Goal: Information Seeking & Learning: Learn about a topic

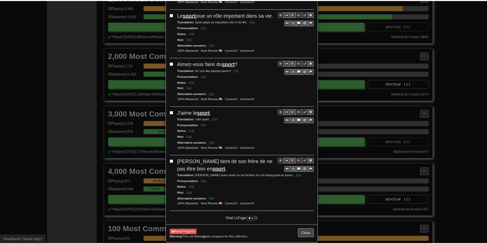
scroll to position [431, 0]
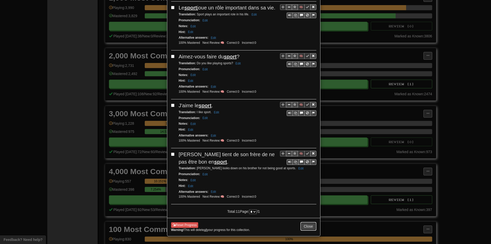
click at [305, 226] on button "Close" at bounding box center [308, 226] width 16 height 9
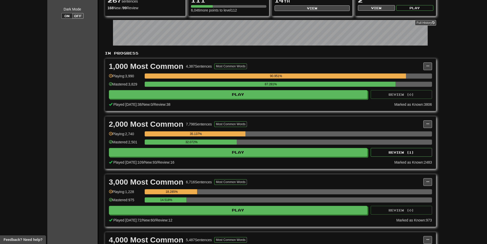
scroll to position [0, 0]
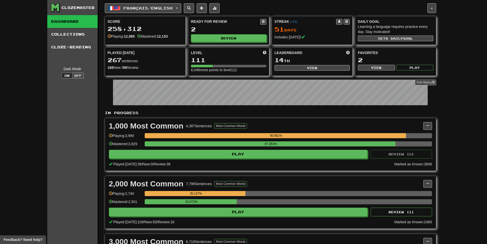
click at [0, 101] on div "Clozemaster Dashboard Collections Cloze-Reading Dark Mode On Off Dashboard Coll…" at bounding box center [243, 238] width 487 height 476
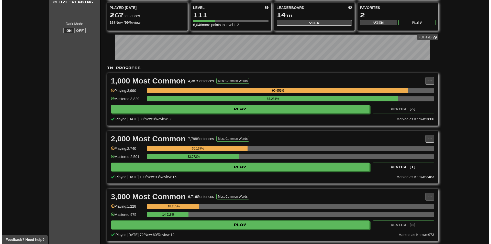
scroll to position [51, 0]
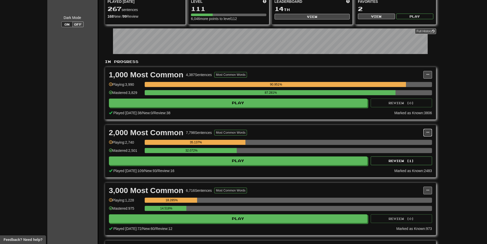
click at [426, 134] on span at bounding box center [427, 132] width 3 height 3
click at [265, 155] on div "32.072%" at bounding box center [288, 152] width 287 height 8
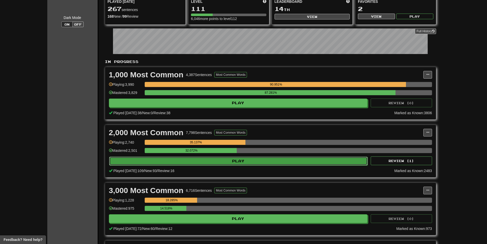
click at [258, 158] on button "Play" at bounding box center [238, 160] width 259 height 9
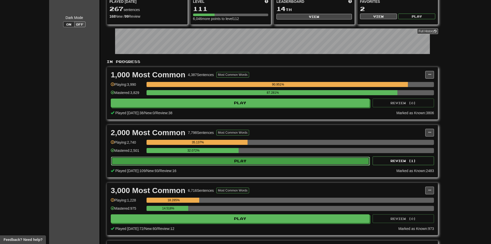
select select "**"
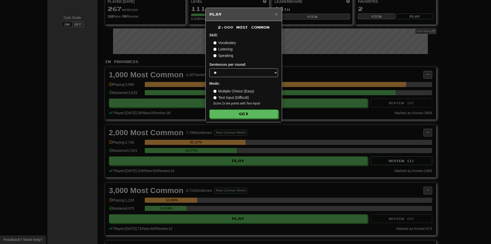
click at [232, 119] on div "2,000 Most Common Skill: Vocabulary Listening Speaking Sentences per round: * *…" at bounding box center [243, 71] width 76 height 101
drag, startPoint x: 232, startPoint y: 119, endPoint x: 227, endPoint y: 116, distance: 5.6
click at [232, 119] on div "2,000 Most Common Skill: Vocabulary Listening Speaking Sentences per round: * *…" at bounding box center [243, 71] width 76 height 101
click at [226, 115] on button "Go" at bounding box center [244, 114] width 68 height 9
click at [417, 100] on div "× Play 2,000 Most Common Skill: Vocabulary Listening Speaking Sentences per rou…" at bounding box center [245, 122] width 491 height 244
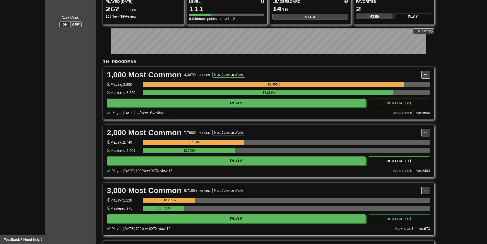
click at [428, 132] on div "2,000 Most Common 7,798 Sentences Most Common Words Manage Sentences Unpin from…" at bounding box center [268, 151] width 331 height 52
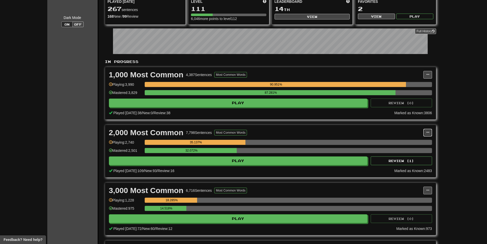
drag, startPoint x: 424, startPoint y: 134, endPoint x: 429, endPoint y: 134, distance: 4.9
click at [424, 134] on button at bounding box center [427, 133] width 9 height 8
click at [423, 141] on link "Manage Sentences" at bounding box center [404, 141] width 53 height 7
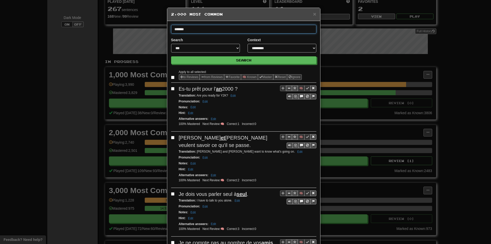
type input "*******"
click at [171, 56] on button "Search" at bounding box center [243, 60] width 145 height 8
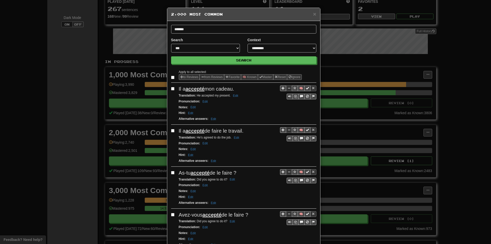
click at [259, 106] on div "Notes : Edit" at bounding box center [247, 107] width 137 height 6
click at [300, 88] on button "🧠" at bounding box center [300, 88] width 7 height 6
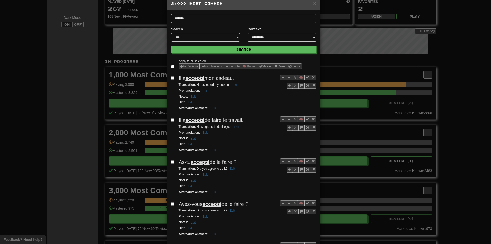
scroll to position [26, 0]
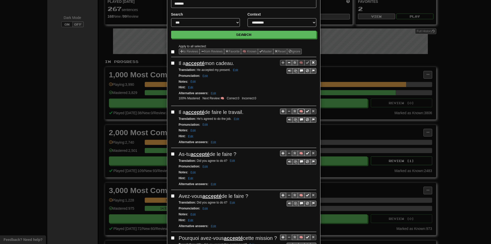
click at [297, 110] on button "🧠" at bounding box center [300, 111] width 7 height 6
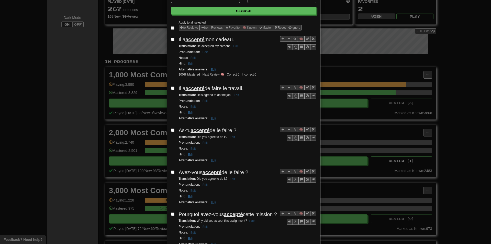
scroll to position [51, 0]
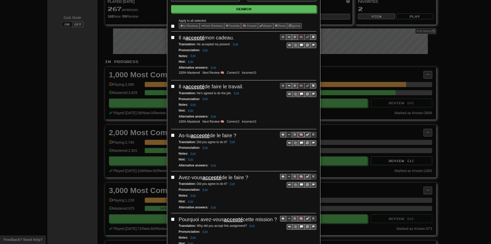
drag, startPoint x: 301, startPoint y: 135, endPoint x: 278, endPoint y: 131, distance: 22.9
click at [301, 135] on button "🧠" at bounding box center [300, 135] width 7 height 6
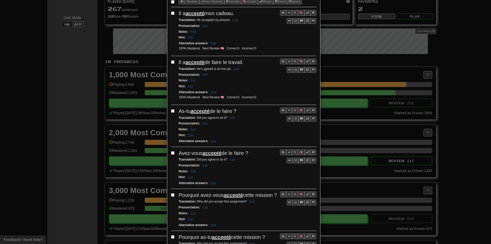
scroll to position [77, 0]
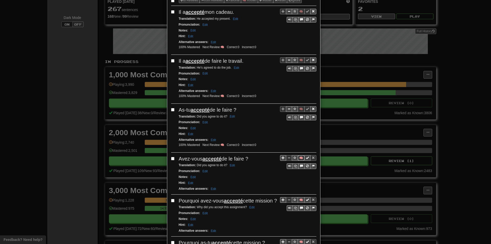
drag, startPoint x: 301, startPoint y: 158, endPoint x: 271, endPoint y: 146, distance: 31.6
click at [300, 158] on button "🧠" at bounding box center [300, 158] width 7 height 6
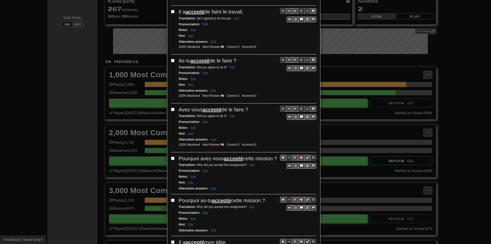
scroll to position [128, 0]
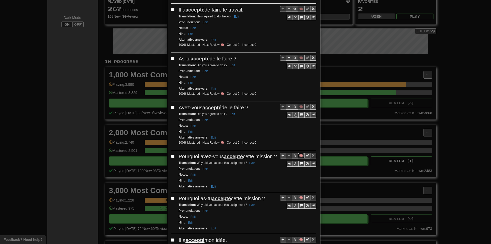
click at [298, 154] on button "🧠" at bounding box center [300, 156] width 7 height 6
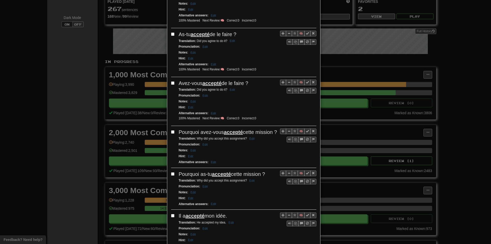
scroll to position [153, 0]
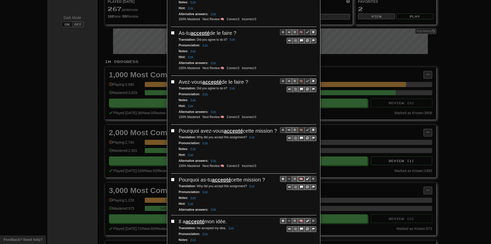
click at [299, 181] on button "🧠" at bounding box center [300, 179] width 7 height 6
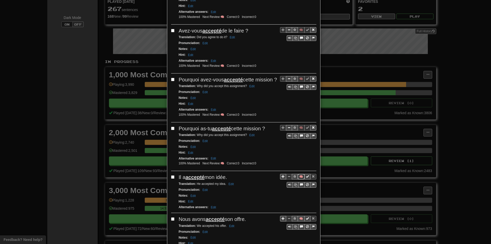
click at [297, 179] on button "🧠" at bounding box center [300, 177] width 7 height 6
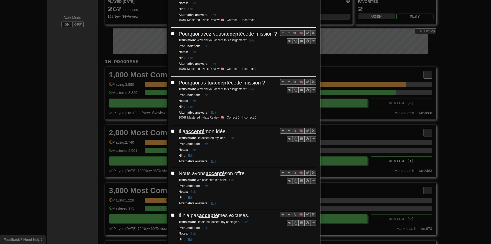
scroll to position [256, 0]
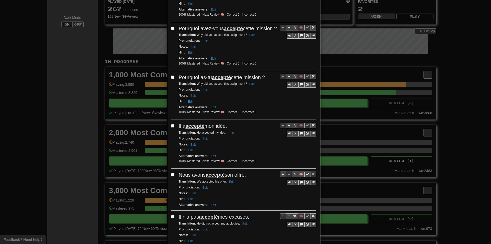
drag, startPoint x: 276, startPoint y: 192, endPoint x: 284, endPoint y: 191, distance: 8.3
click at [277, 190] on div "Pronunciation : Edit" at bounding box center [247, 187] width 137 height 6
click at [301, 177] on button "🧠" at bounding box center [300, 174] width 7 height 6
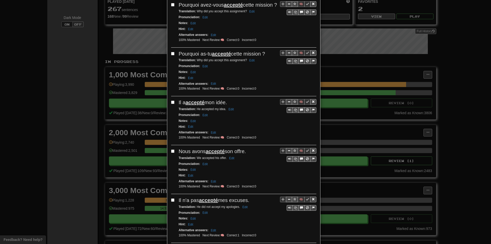
scroll to position [281, 0]
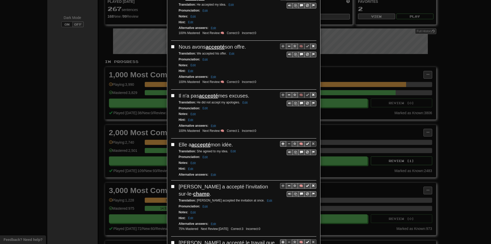
click at [259, 138] on div "🧠 Il n'a pas accepté mes excuses. Translation : He did not accept my apologies.…" at bounding box center [243, 115] width 145 height 46
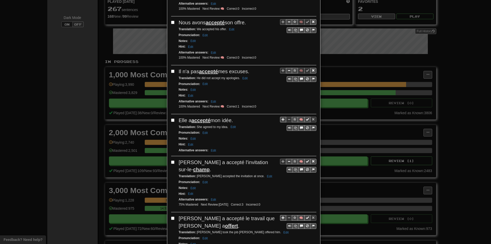
scroll to position [409, 0]
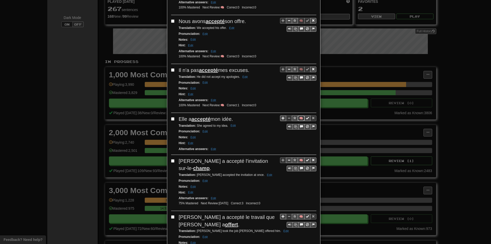
click at [299, 121] on button "🧠" at bounding box center [300, 118] width 7 height 6
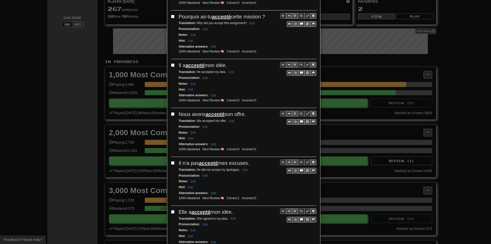
scroll to position [0, 0]
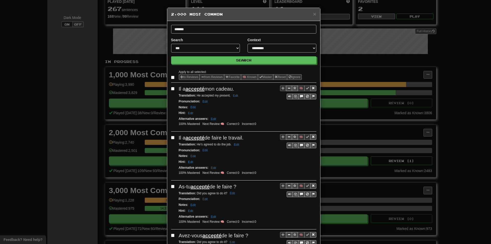
click at [314, 14] on div "× 2,000 Most Common" at bounding box center [243, 14] width 153 height 13
click at [313, 14] on span "×" at bounding box center [314, 14] width 3 height 6
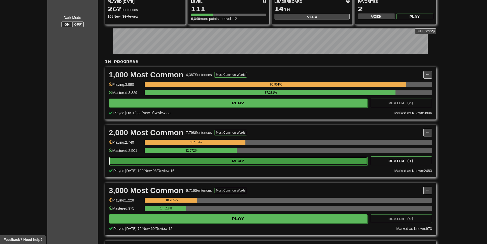
click at [177, 161] on button "Play" at bounding box center [238, 160] width 259 height 9
select select "**"
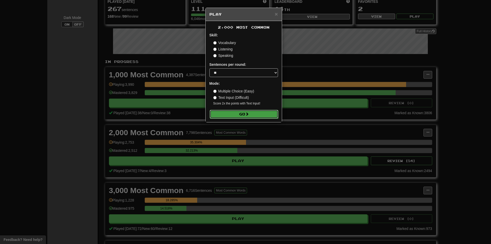
click at [232, 116] on button "Go" at bounding box center [244, 114] width 68 height 9
click at [407, 67] on div "× Play 2,000 Most Common Skill: Vocabulary Listening Speaking Sentences per rou…" at bounding box center [245, 122] width 491 height 244
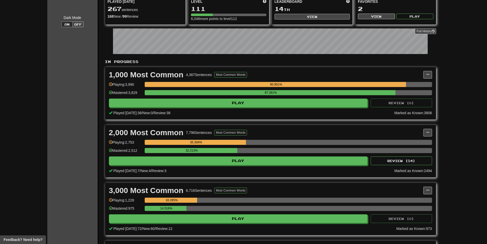
click at [432, 133] on div "2,000 Most Common 7,798 Sentences Most Common Words Manage Sentences Unpin from…" at bounding box center [270, 151] width 331 height 52
click at [423, 131] on div "2,000 Most Common 7,798 Sentences Most Common Words" at bounding box center [266, 133] width 314 height 8
click at [424, 134] on button at bounding box center [427, 133] width 9 height 8
click at [417, 140] on span "Manage Sentences" at bounding box center [405, 142] width 31 height 4
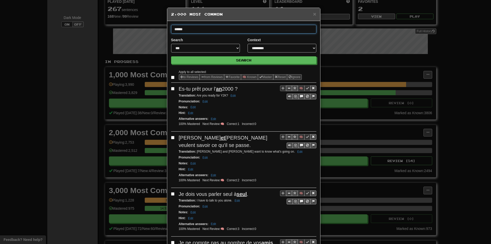
type input "******"
click at [171, 56] on button "Search" at bounding box center [243, 60] width 145 height 8
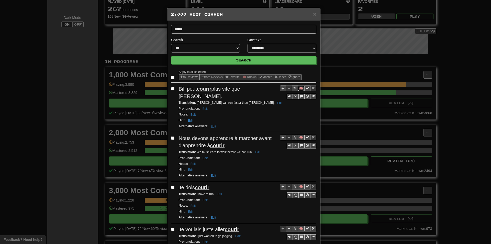
click at [299, 89] on button "🧠" at bounding box center [300, 88] width 7 height 6
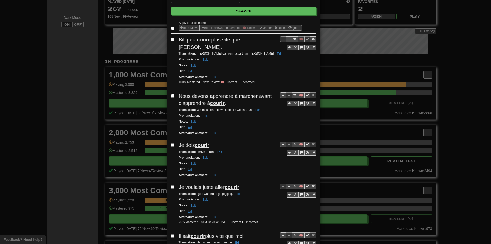
scroll to position [51, 0]
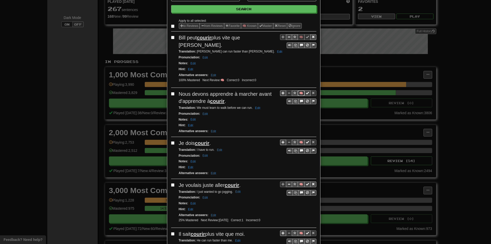
click at [299, 90] on button "🧠" at bounding box center [300, 93] width 7 height 6
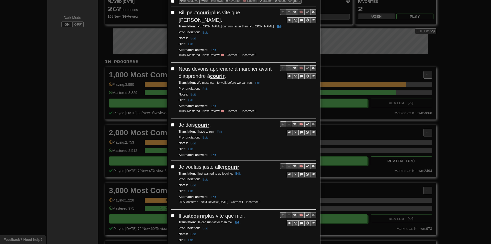
scroll to position [77, 0]
click at [299, 121] on button "🧠" at bounding box center [300, 124] width 7 height 6
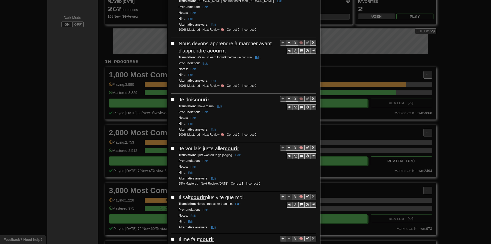
scroll to position [102, 0]
click at [300, 136] on div "Apply to all selected: to Reviews from Reviews Favorite 🧠 Known Master Reset Ig…" at bounding box center [243, 237] width 145 height 541
click at [297, 144] on button "🧠" at bounding box center [300, 147] width 7 height 6
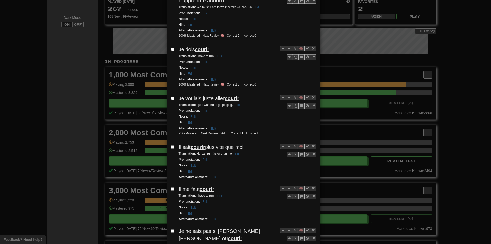
scroll to position [153, 0]
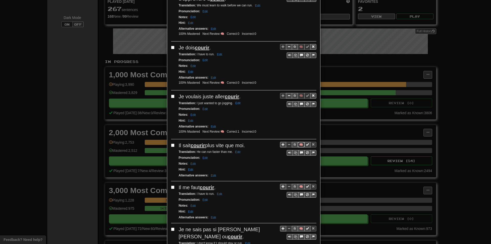
click at [299, 142] on button "🧠" at bounding box center [300, 145] width 7 height 6
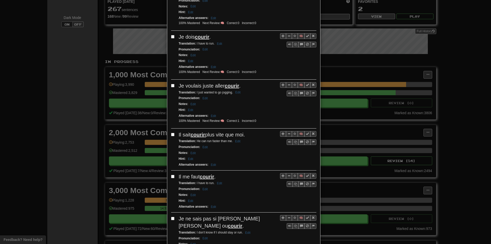
scroll to position [179, 0]
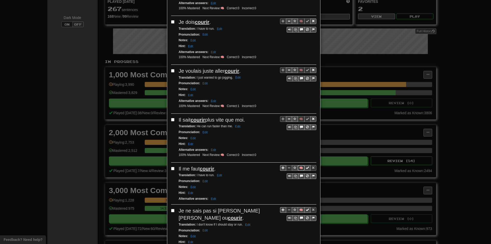
drag, startPoint x: 299, startPoint y: 162, endPoint x: 294, endPoint y: 160, distance: 5.4
click at [299, 165] on button "🧠" at bounding box center [300, 168] width 7 height 6
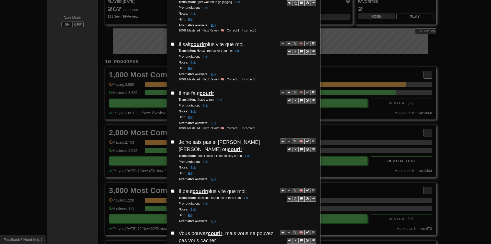
scroll to position [256, 0]
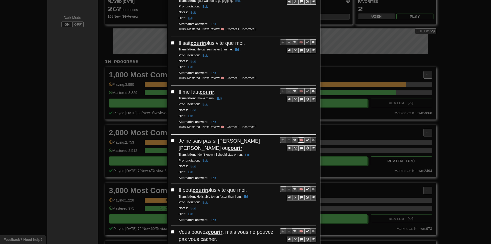
drag, startPoint x: 297, startPoint y: 132, endPoint x: 278, endPoint y: 135, distance: 19.8
click at [298, 137] on button "🧠" at bounding box center [300, 140] width 7 height 6
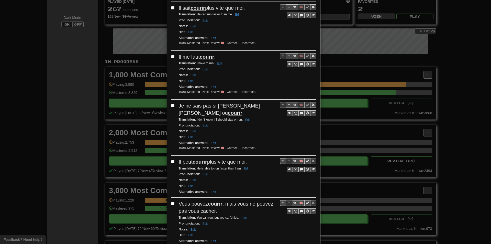
scroll to position [307, 0]
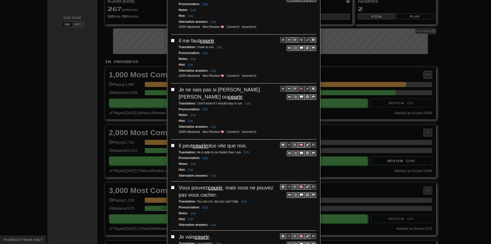
click at [300, 142] on button "🧠" at bounding box center [300, 145] width 7 height 6
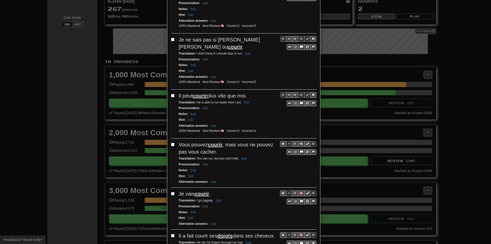
scroll to position [358, 0]
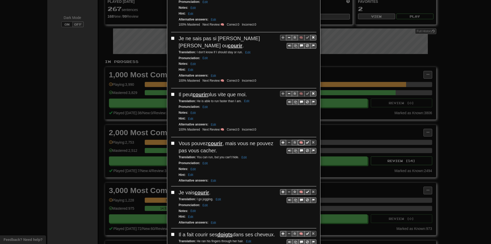
click at [301, 140] on button "🧠" at bounding box center [300, 143] width 7 height 6
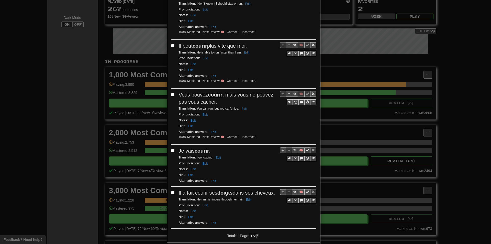
scroll to position [409, 0]
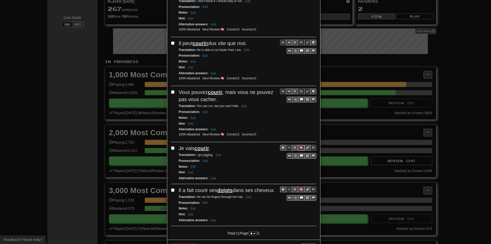
click at [299, 145] on button "🧠" at bounding box center [300, 148] width 7 height 6
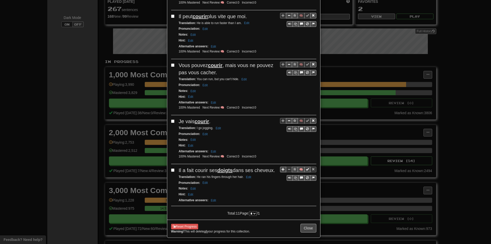
scroll to position [438, 0]
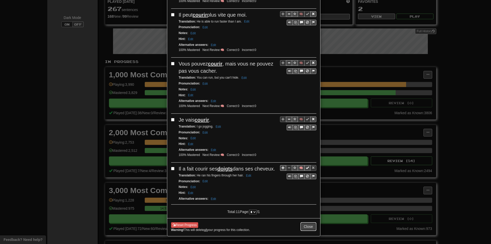
click at [304, 229] on button "Close" at bounding box center [308, 226] width 16 height 9
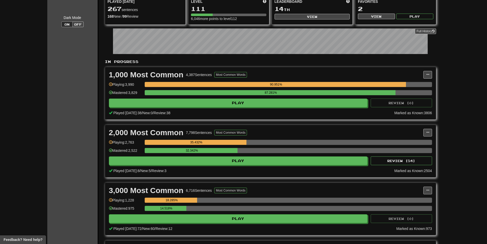
click at [194, 155] on div "32.342%" at bounding box center [288, 152] width 287 height 8
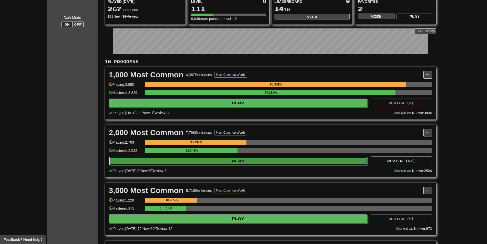
click at [196, 161] on button "Play" at bounding box center [238, 160] width 259 height 9
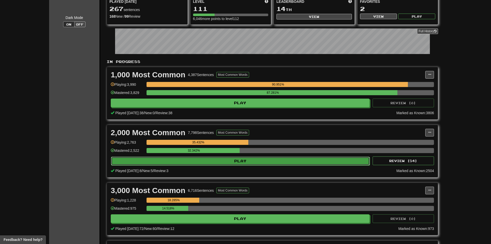
select select "**"
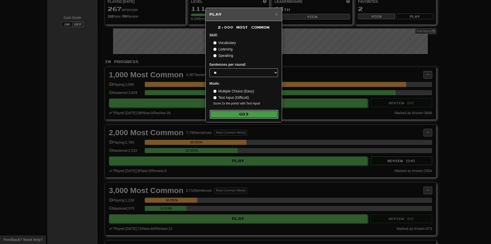
click at [231, 114] on button "Go" at bounding box center [244, 114] width 68 height 9
click at [416, 124] on div "× Play 2,000 Most Common Skill: Vocabulary Listening Speaking Sentences per rou…" at bounding box center [245, 122] width 491 height 244
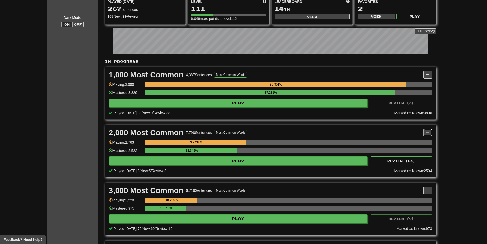
click at [428, 132] on span at bounding box center [427, 132] width 3 height 3
click at [419, 141] on span "Manage Sentences" at bounding box center [405, 142] width 31 height 4
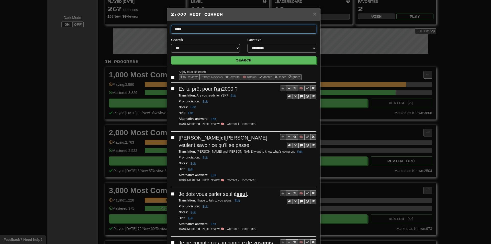
type input "*****"
click at [171, 56] on button "Search" at bounding box center [243, 60] width 145 height 8
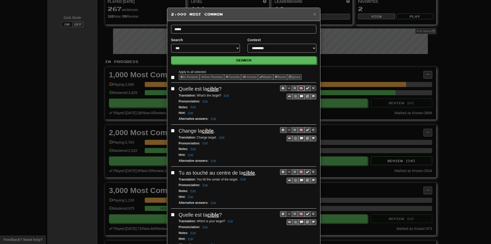
click at [299, 89] on button "🧠" at bounding box center [300, 88] width 7 height 6
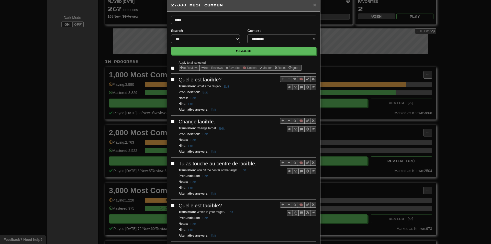
scroll to position [26, 0]
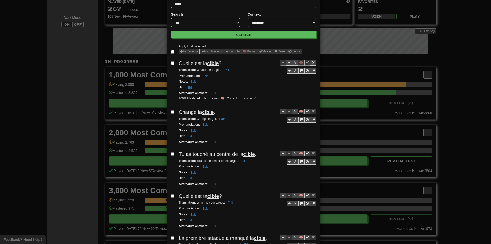
click at [298, 110] on button "🧠" at bounding box center [300, 111] width 7 height 6
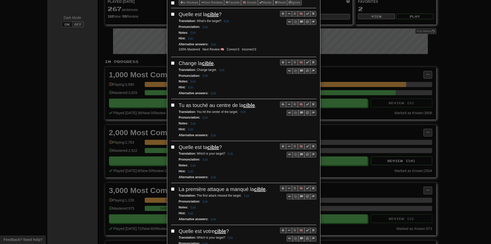
scroll to position [77, 0]
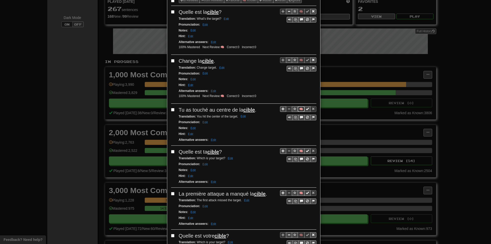
click at [298, 107] on button "🧠" at bounding box center [300, 109] width 7 height 6
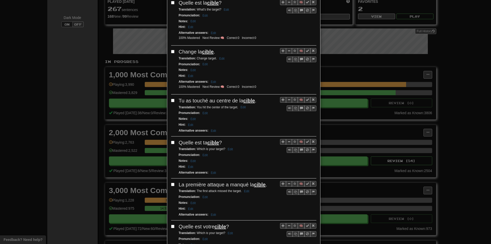
scroll to position [102, 0]
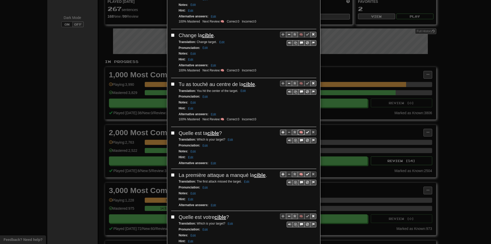
click at [301, 131] on button "🧠" at bounding box center [300, 132] width 7 height 6
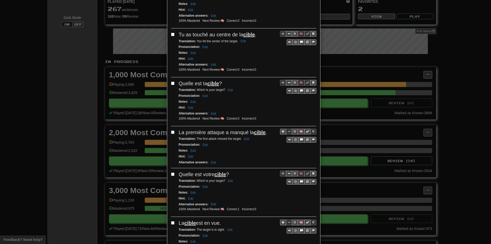
scroll to position [153, 0]
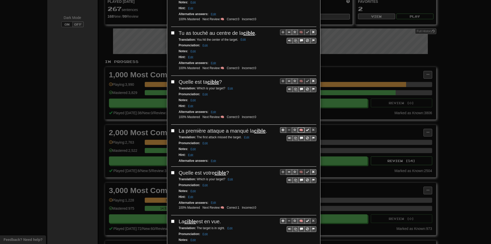
click at [298, 130] on button "🧠" at bounding box center [300, 130] width 7 height 6
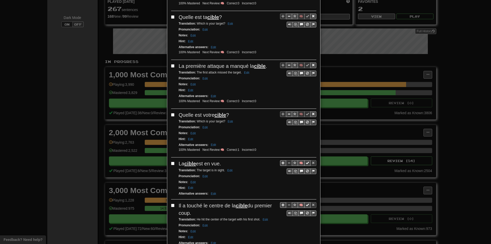
scroll to position [230, 0]
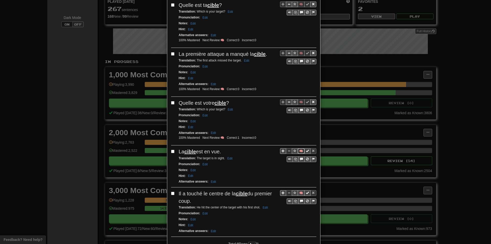
click at [298, 149] on button "🧠" at bounding box center [300, 151] width 7 height 6
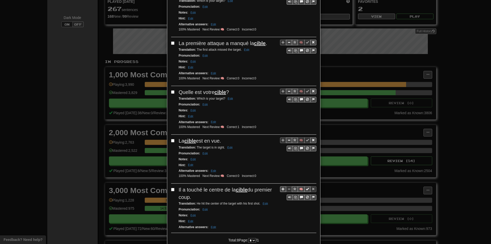
scroll to position [256, 0]
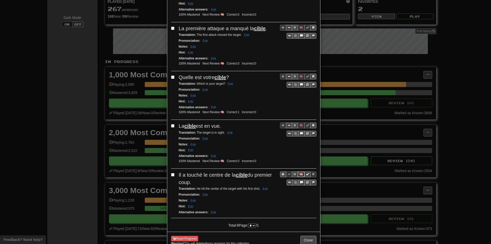
click at [298, 174] on button "🧠" at bounding box center [300, 174] width 7 height 6
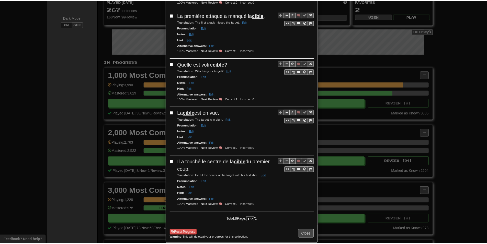
scroll to position [270, 0]
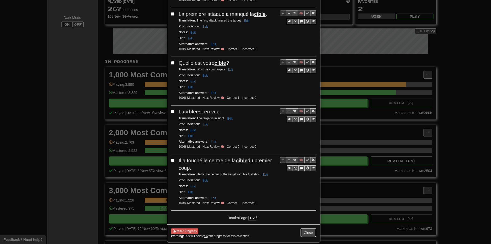
click at [305, 229] on button "Close" at bounding box center [308, 232] width 16 height 9
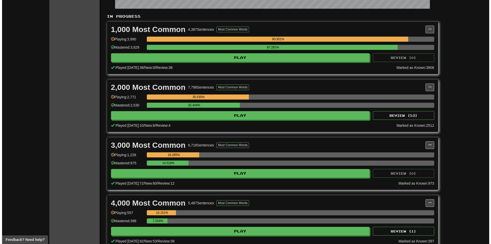
scroll to position [102, 0]
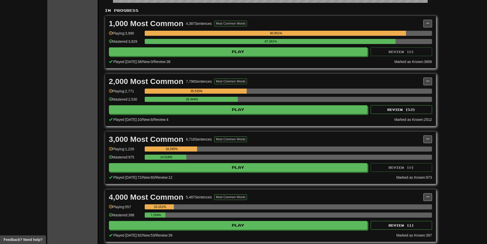
click at [172, 101] on div "32.444%" at bounding box center [191, 99] width 91 height 5
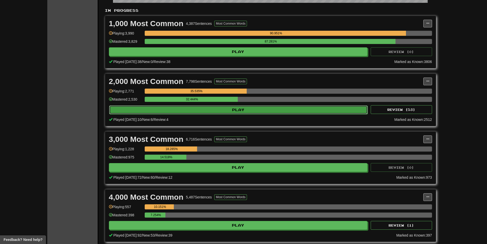
click at [175, 109] on button "Play" at bounding box center [238, 109] width 259 height 9
select select "**"
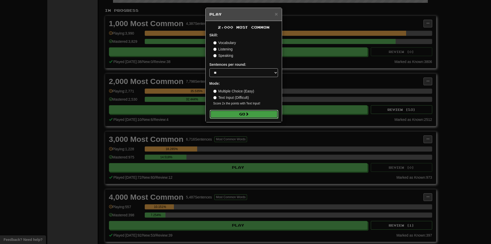
click at [226, 112] on button "Go" at bounding box center [244, 114] width 68 height 9
click at [370, 70] on div "× Play 2,000 Most Common Skill: Vocabulary Listening Speaking Sentences per rou…" at bounding box center [245, 122] width 491 height 244
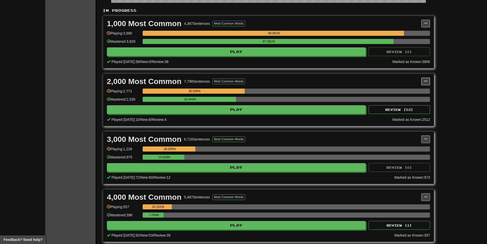
click at [427, 80] on span at bounding box center [425, 80] width 3 height 3
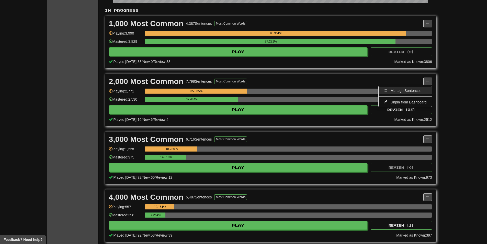
click at [420, 88] on span "Manage Sentences" at bounding box center [405, 90] width 31 height 4
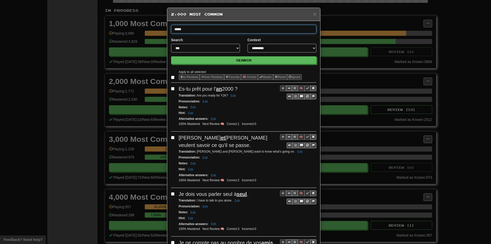
type input "*****"
click at [171, 56] on button "Search" at bounding box center [243, 60] width 145 height 8
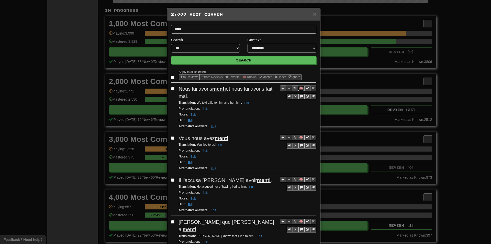
click at [297, 86] on button "🧠" at bounding box center [300, 88] width 7 height 6
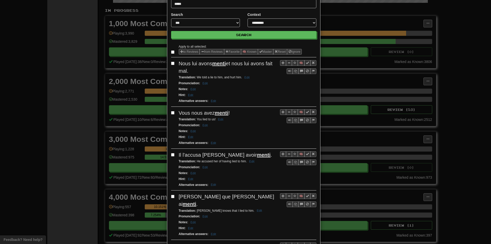
scroll to position [26, 0]
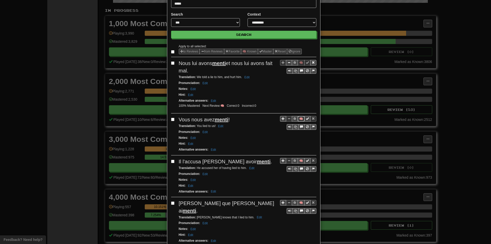
click at [297, 119] on button "🧠" at bounding box center [300, 119] width 7 height 6
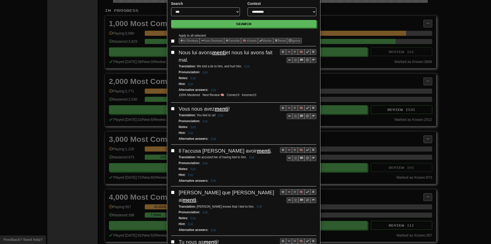
scroll to position [51, 0]
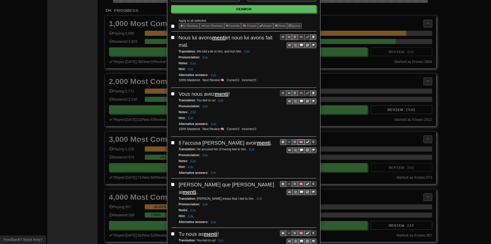
click at [298, 142] on button "🧠" at bounding box center [300, 142] width 7 height 6
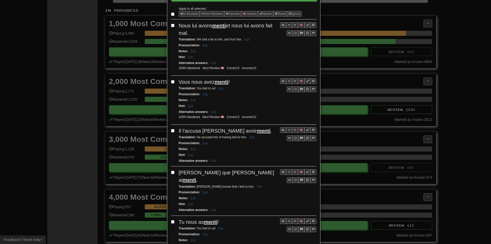
scroll to position [102, 0]
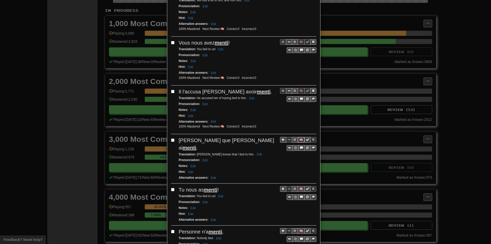
click at [297, 140] on button "🧠" at bounding box center [300, 140] width 7 height 6
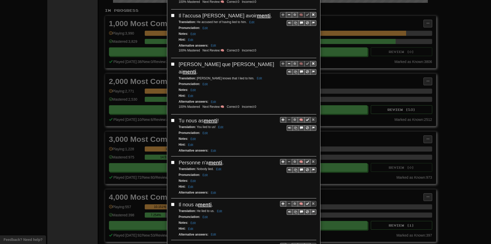
scroll to position [179, 0]
click at [300, 116] on button "🧠" at bounding box center [300, 119] width 7 height 6
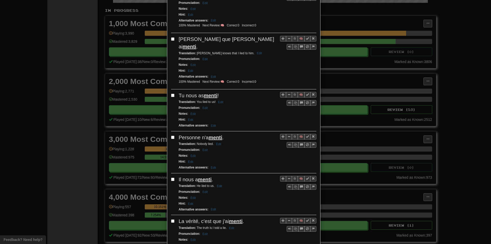
scroll to position [204, 0]
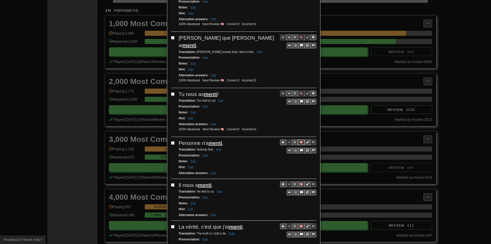
click at [297, 139] on button "🧠" at bounding box center [300, 142] width 7 height 6
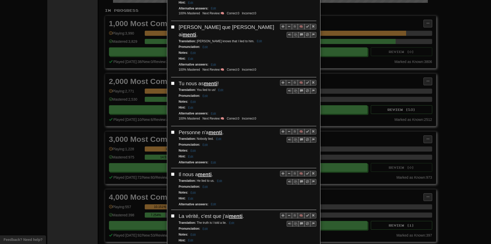
scroll to position [230, 0]
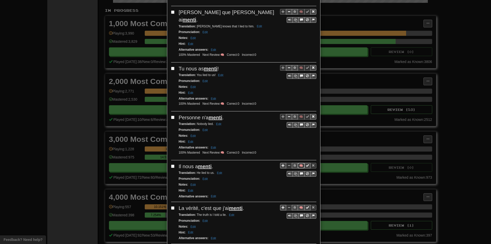
click at [300, 163] on button "🧠" at bounding box center [300, 166] width 7 height 6
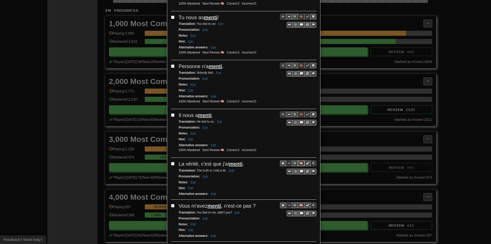
click at [298, 160] on button "🧠" at bounding box center [300, 163] width 7 height 6
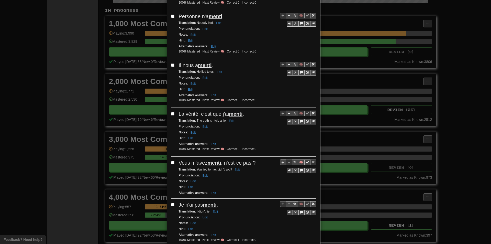
scroll to position [332, 0]
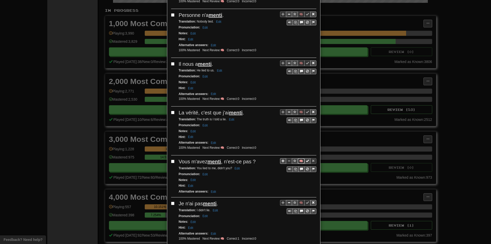
click at [300, 158] on button "🧠" at bounding box center [300, 161] width 7 height 6
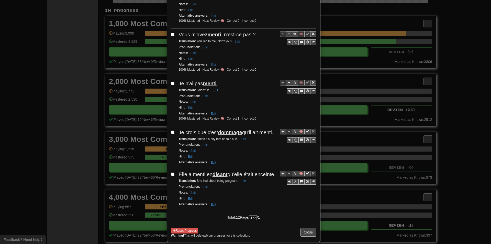
scroll to position [460, 0]
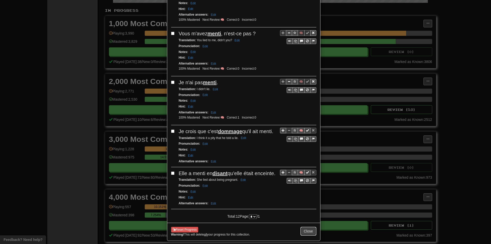
click at [310, 233] on button "Close" at bounding box center [308, 230] width 16 height 9
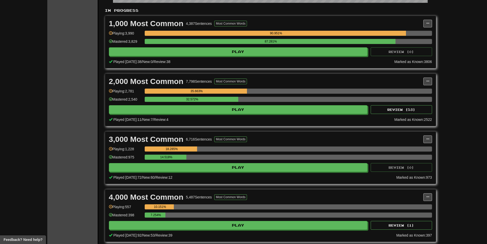
click at [201, 115] on div "2,000 Most Common 7,798 Sentences Most Common Words Manage Sentences Unpin from…" at bounding box center [270, 100] width 331 height 52
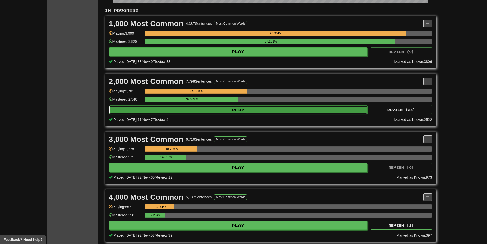
click at [192, 107] on button "Play" at bounding box center [238, 109] width 259 height 9
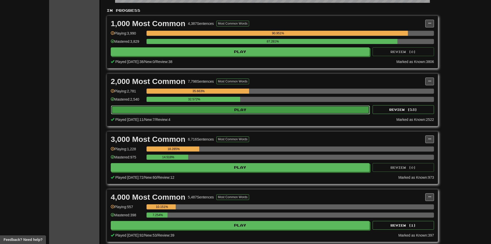
select select "**"
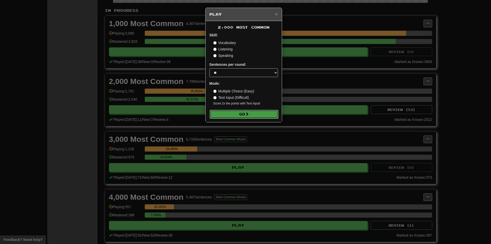
click at [225, 114] on button "Go" at bounding box center [244, 114] width 68 height 9
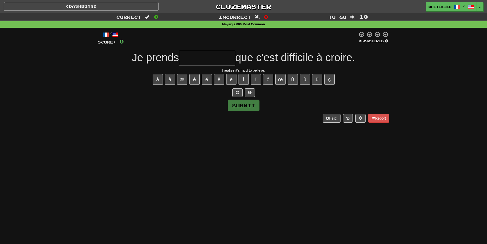
type input "*"
type input "**********"
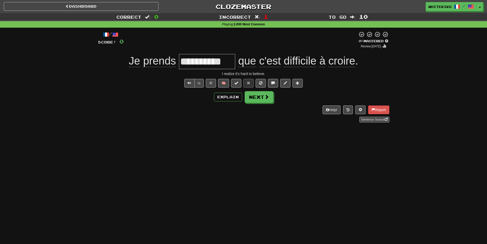
click at [254, 103] on div "**********" at bounding box center [243, 76] width 291 height 91
click at [257, 103] on div "**********" at bounding box center [243, 76] width 291 height 91
click at [256, 97] on button "Next" at bounding box center [259, 97] width 29 height 12
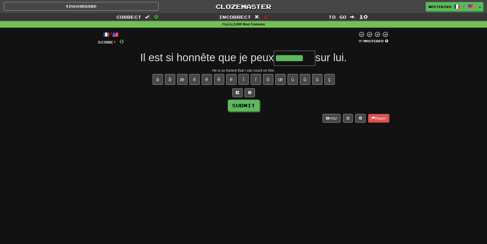
type input "*******"
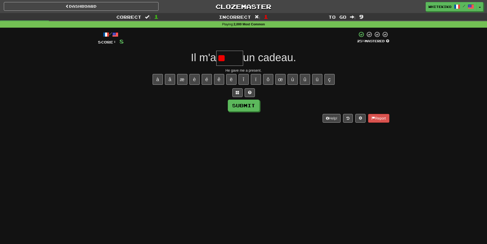
type input "*"
type input "******"
type input "****"
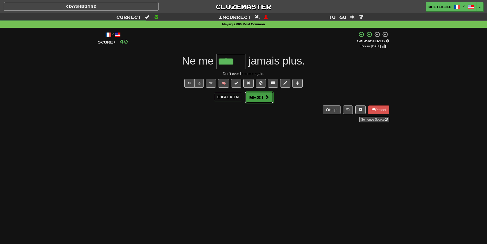
click at [261, 93] on button "Next" at bounding box center [259, 97] width 29 height 12
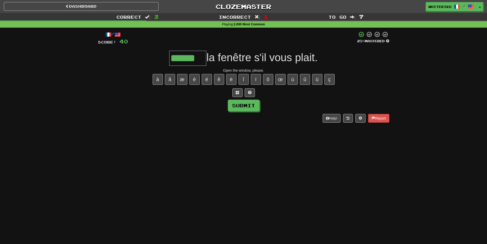
type input "******"
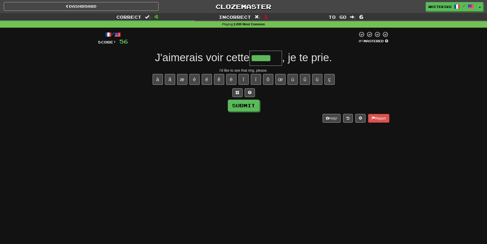
type input "*****"
type input "*******"
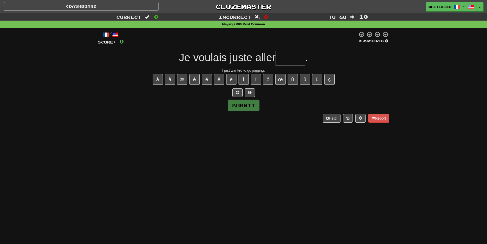
type input "*"
type input "******"
type input "****"
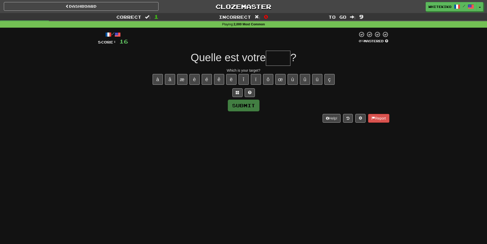
type input "*"
type input "*****"
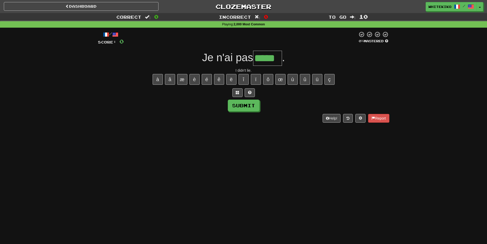
type input "*****"
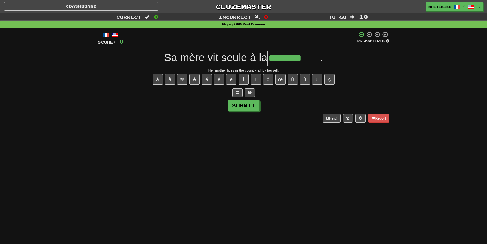
type input "********"
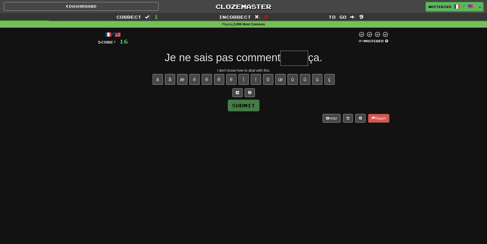
type input "*"
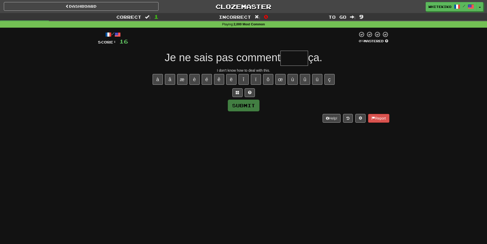
type input "*"
type input "*****"
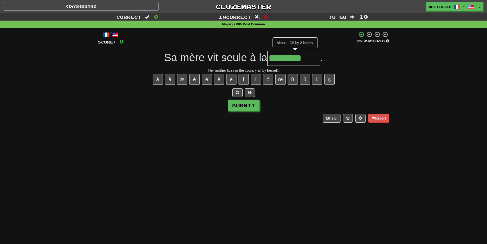
type input "********"
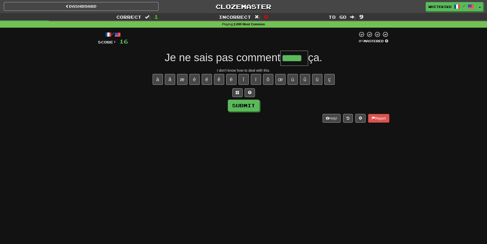
type input "*****"
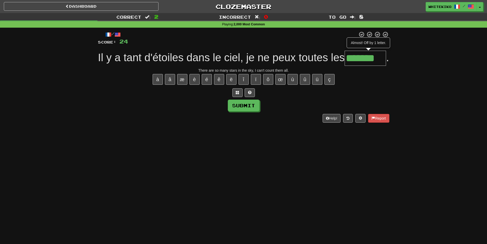
type input "*******"
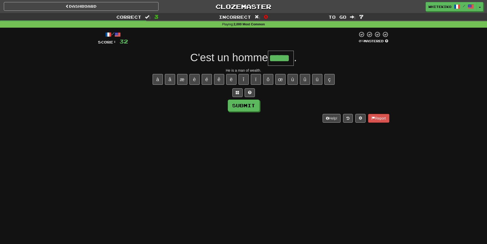
type input "*****"
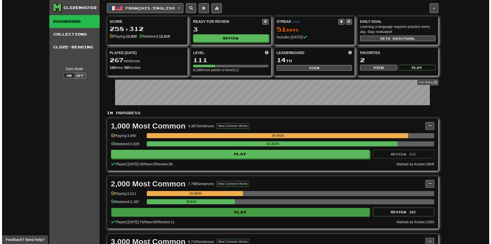
scroll to position [102, 0]
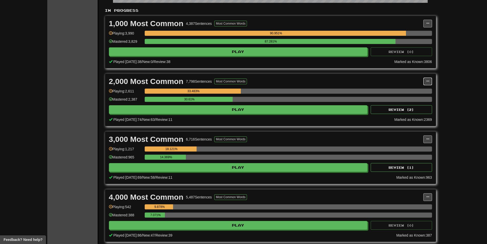
click at [429, 84] on button at bounding box center [427, 81] width 9 height 8
click at [421, 89] on link "Manage Sentences" at bounding box center [404, 90] width 53 height 7
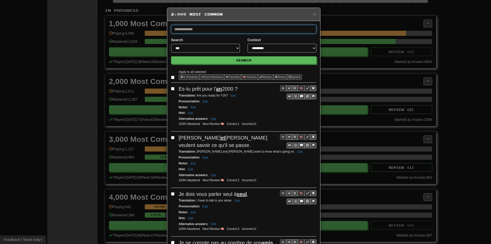
click at [188, 30] on input "text" at bounding box center [243, 29] width 145 height 9
type input "*****"
click at [171, 56] on button "Search" at bounding box center [243, 60] width 145 height 8
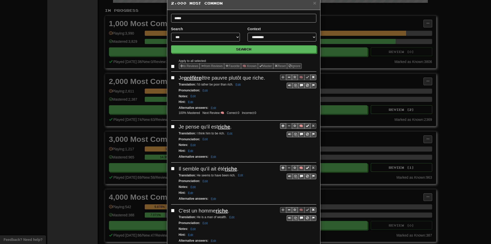
scroll to position [26, 0]
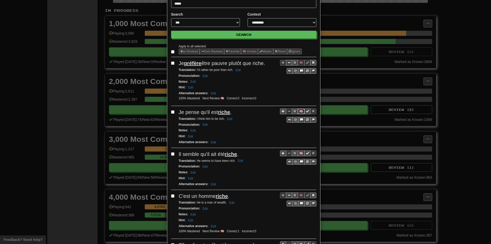
click at [298, 110] on button "🧠" at bounding box center [300, 111] width 7 height 6
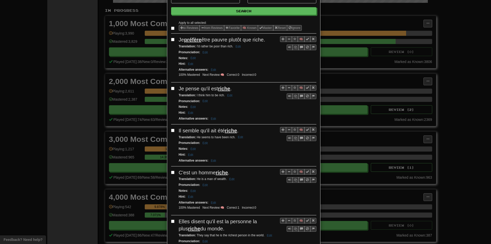
scroll to position [51, 0]
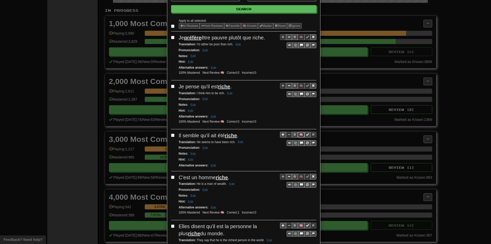
click at [300, 135] on button "🧠" at bounding box center [300, 135] width 7 height 6
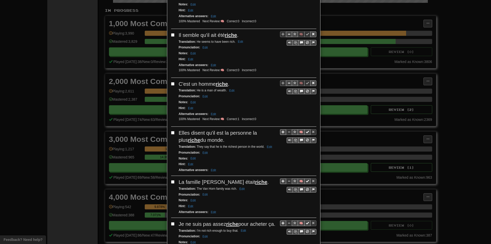
scroll to position [153, 0]
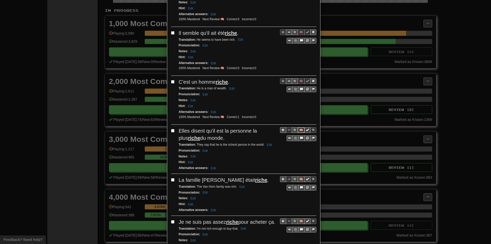
click at [298, 130] on button "🧠" at bounding box center [300, 130] width 7 height 6
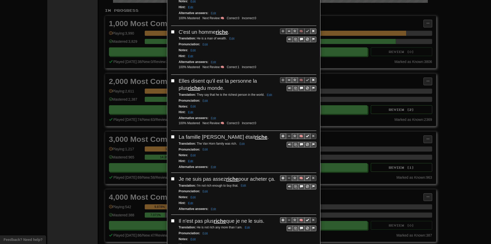
scroll to position [204, 0]
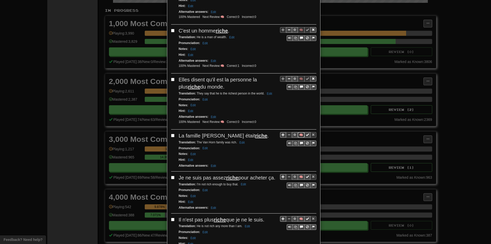
click at [298, 134] on button "🧠" at bounding box center [300, 135] width 7 height 6
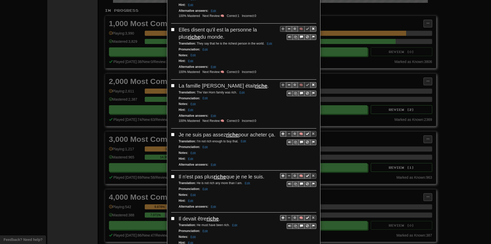
scroll to position [256, 0]
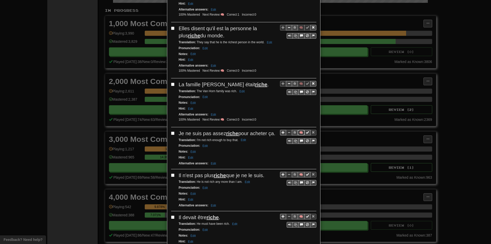
click at [298, 133] on button "🧠" at bounding box center [300, 133] width 7 height 6
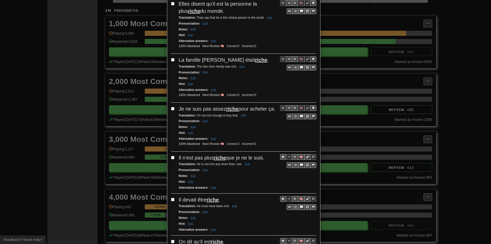
scroll to position [281, 0]
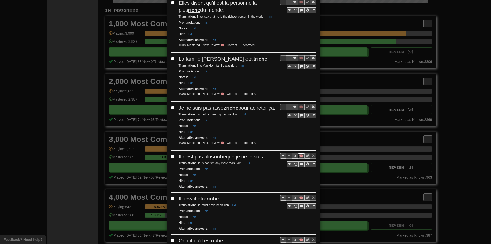
click at [298, 158] on button "🧠" at bounding box center [300, 156] width 7 height 6
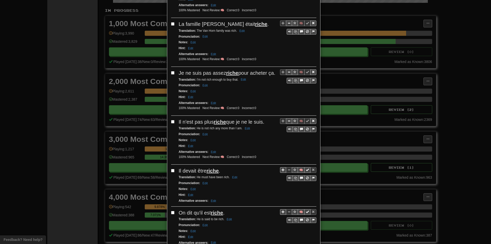
scroll to position [332, 0]
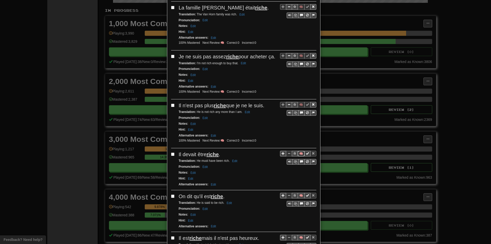
click at [299, 156] on button "🧠" at bounding box center [300, 154] width 7 height 6
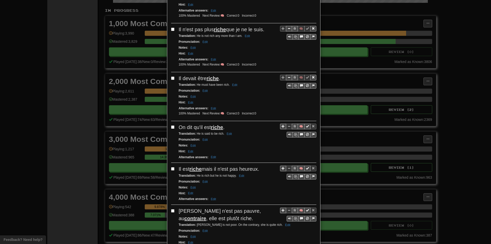
scroll to position [409, 0]
click at [298, 128] on button "🧠" at bounding box center [300, 126] width 7 height 6
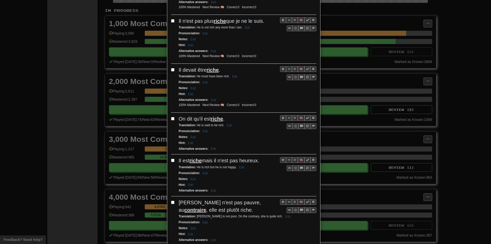
scroll to position [434, 0]
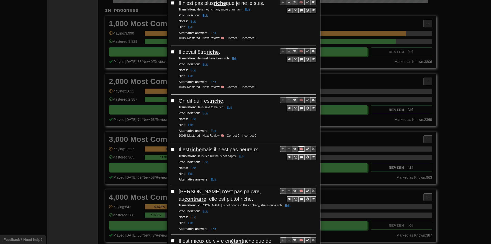
click at [297, 152] on button "🧠" at bounding box center [300, 149] width 7 height 6
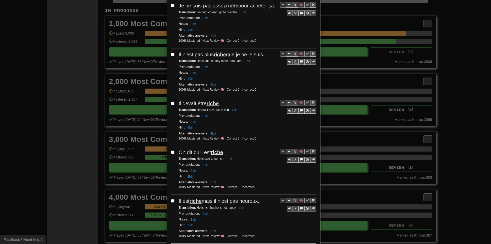
scroll to position [0, 0]
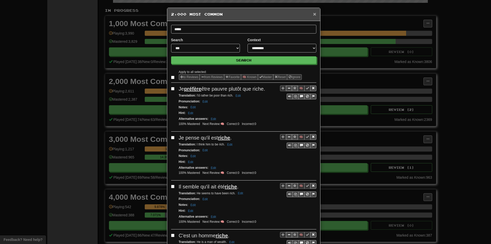
click at [313, 15] on span "×" at bounding box center [314, 14] width 3 height 6
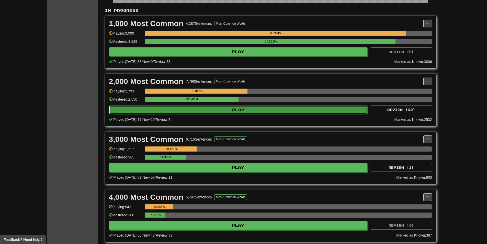
click at [197, 110] on button "Play" at bounding box center [238, 109] width 259 height 9
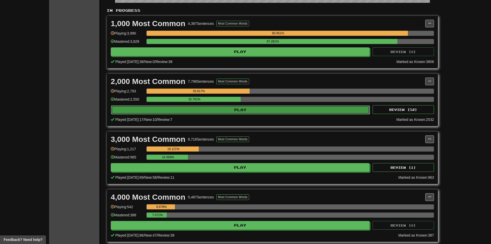
select select "**"
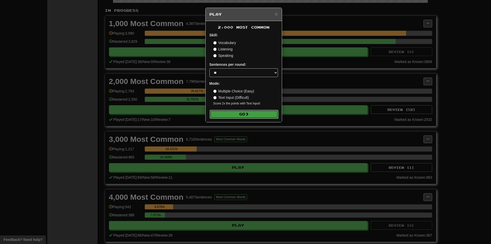
click at [246, 114] on button "Go" at bounding box center [244, 114] width 68 height 9
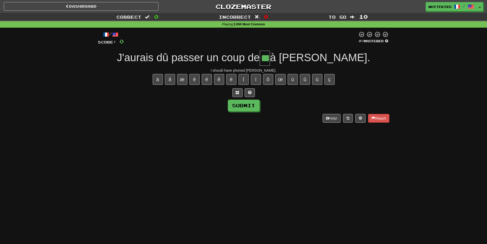
type input "***"
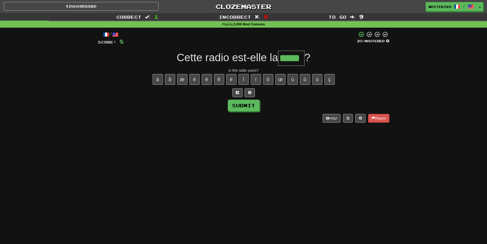
type input "*****"
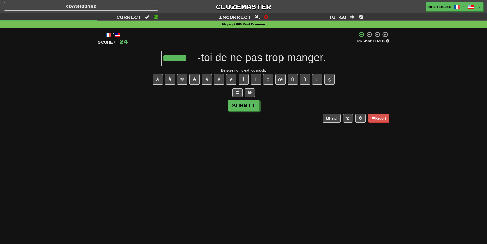
type input "******"
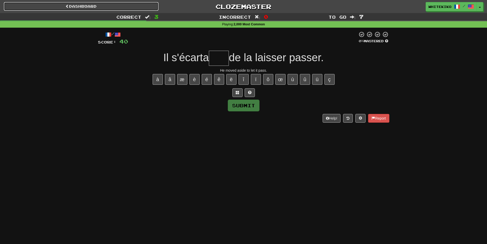
click at [147, 6] on link "Dashboard" at bounding box center [81, 6] width 155 height 9
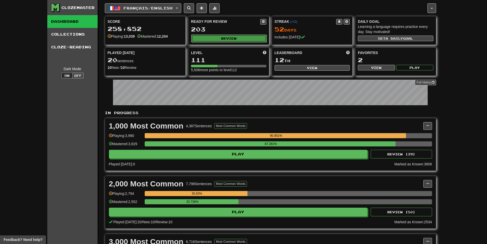
click at [204, 41] on button "Review" at bounding box center [228, 38] width 75 height 8
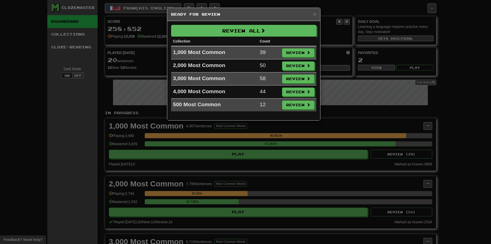
click at [318, 107] on div "Review All Collection Count 1,000 Most Common 39 Review 2,000 Most Common 50 Re…" at bounding box center [243, 70] width 153 height 99
click at [301, 102] on button "Review" at bounding box center [298, 105] width 32 height 9
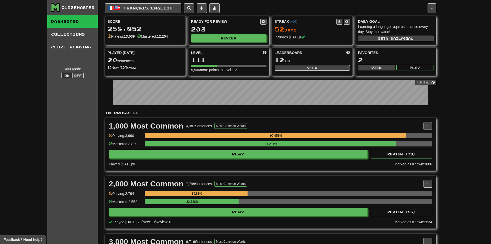
select select "**"
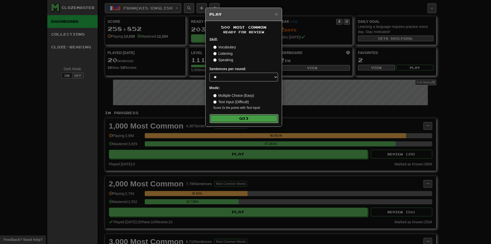
click at [222, 118] on button "Go" at bounding box center [244, 118] width 68 height 9
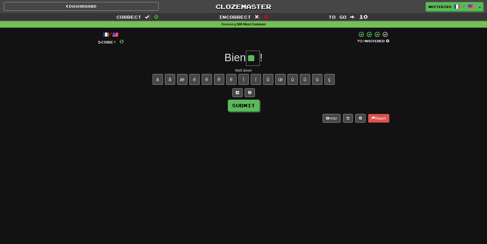
type input "**"
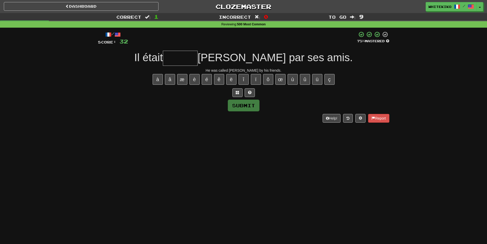
type input "*"
type input "******"
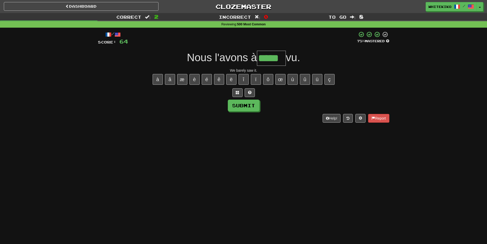
type input "*****"
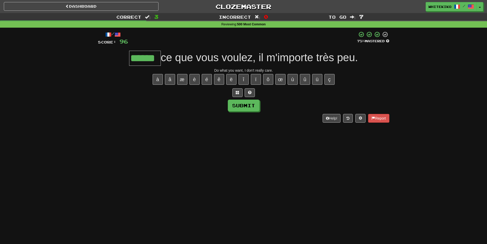
type input "******"
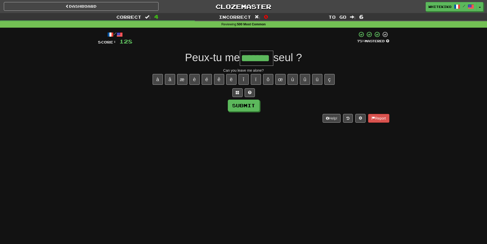
type input "*******"
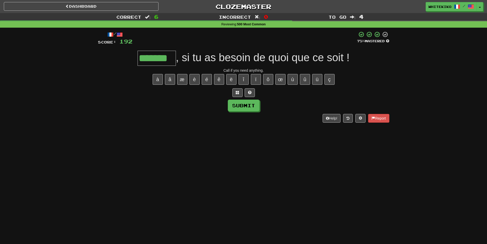
type input "*******"
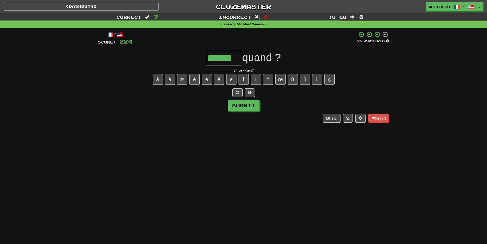
type input "******"
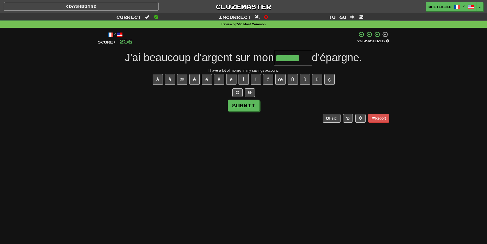
type input "******"
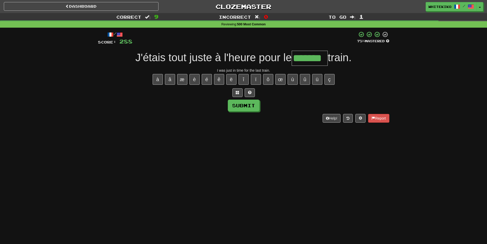
type input "*******"
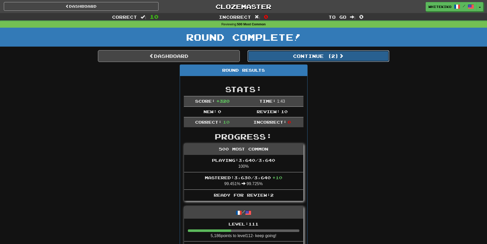
click at [343, 52] on button "Continue ( 2 )" at bounding box center [318, 56] width 142 height 12
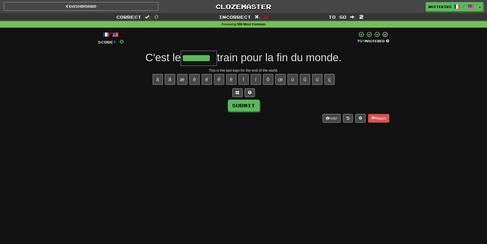
type input "*******"
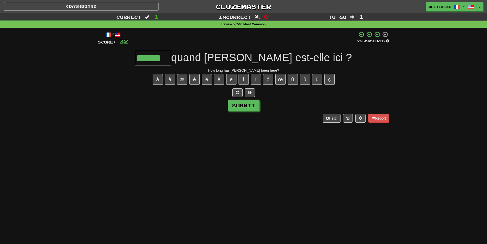
type input "******"
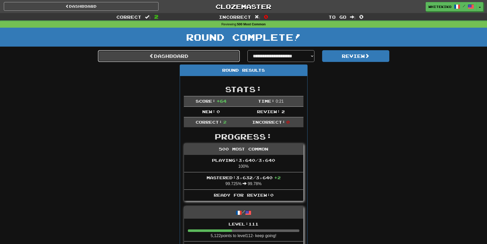
click at [114, 58] on link "Dashboard" at bounding box center [169, 56] width 142 height 12
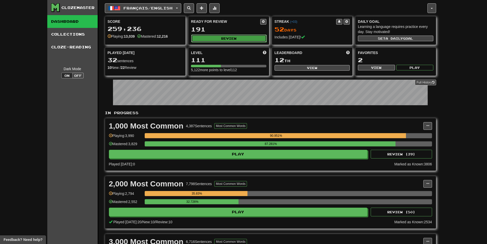
click at [246, 36] on button "Review" at bounding box center [228, 38] width 75 height 8
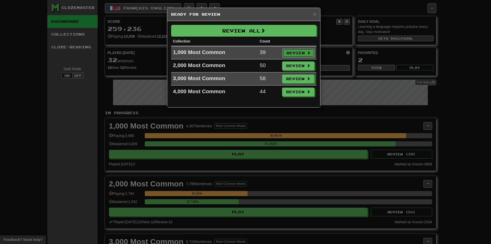
click at [294, 51] on button "Review" at bounding box center [298, 53] width 32 height 9
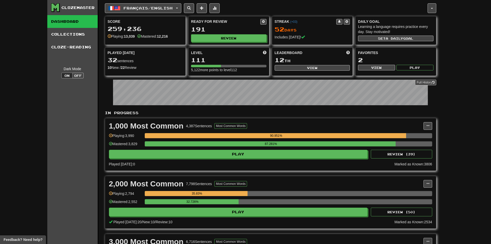
select select "**"
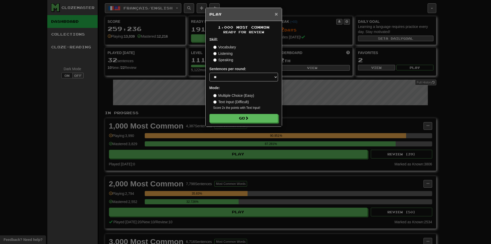
drag, startPoint x: 275, startPoint y: 16, endPoint x: 272, endPoint y: 21, distance: 6.0
click at [275, 16] on span "×" at bounding box center [275, 14] width 3 height 6
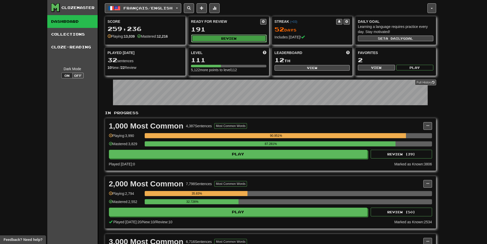
click at [229, 38] on button "Review" at bounding box center [228, 38] width 75 height 8
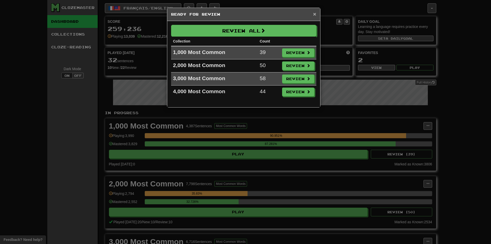
click at [315, 13] on span "×" at bounding box center [314, 14] width 3 height 6
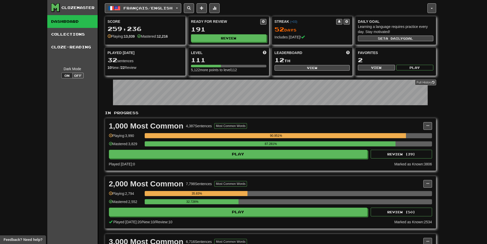
click at [225, 42] on div "Ready for Review 191 Review" at bounding box center [228, 30] width 80 height 28
click at [224, 40] on button "Review" at bounding box center [228, 38] width 75 height 8
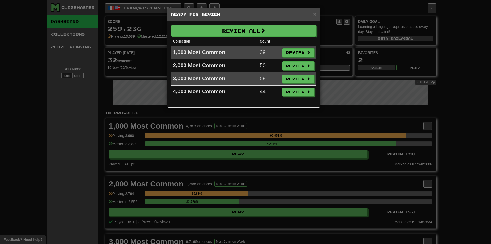
click at [221, 138] on div "× Ready for Review Review All Collection Count 1,000 Most Common 39 Review 2,00…" at bounding box center [245, 122] width 491 height 244
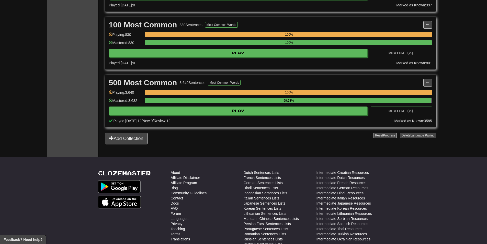
scroll to position [332, 0]
click at [147, 138] on button "Add Collection" at bounding box center [126, 138] width 43 height 12
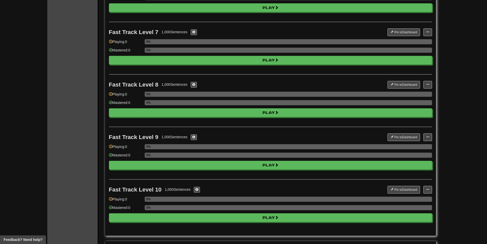
scroll to position [0, 0]
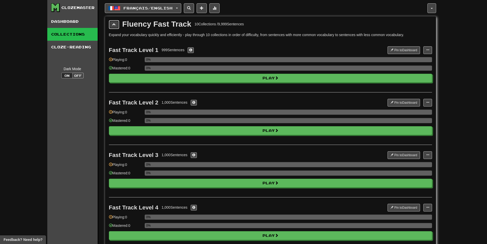
click at [117, 25] on button at bounding box center [114, 24] width 10 height 9
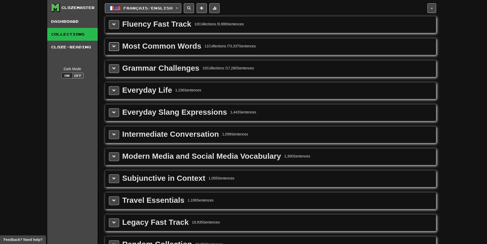
click at [112, 43] on button at bounding box center [114, 46] width 10 height 9
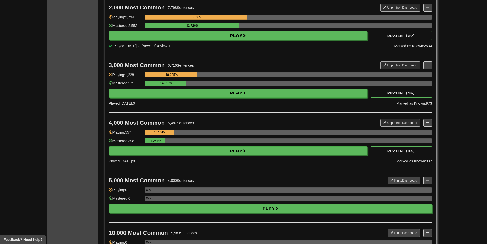
scroll to position [230, 0]
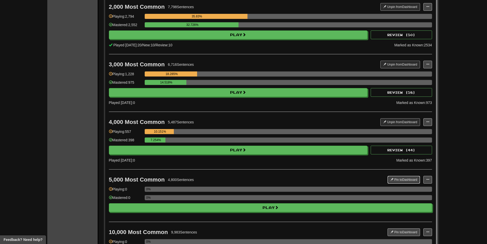
click at [397, 179] on button "Pin to Dashboard" at bounding box center [403, 180] width 32 height 8
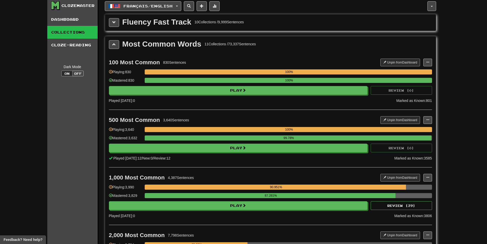
scroll to position [0, 0]
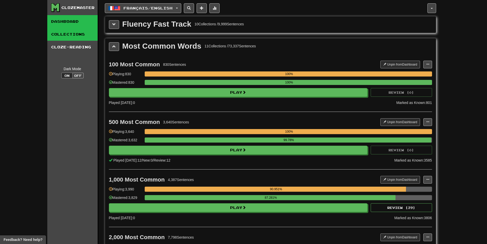
click at [74, 21] on link "Dashboard" at bounding box center [72, 21] width 50 height 13
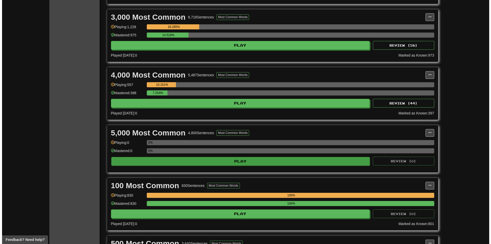
scroll to position [230, 0]
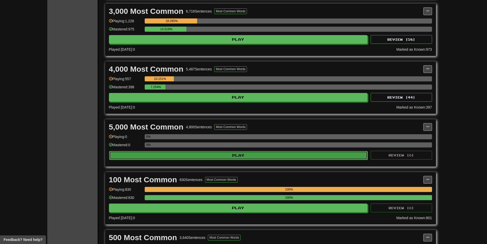
click at [171, 156] on button "Play" at bounding box center [238, 155] width 259 height 9
select select "**"
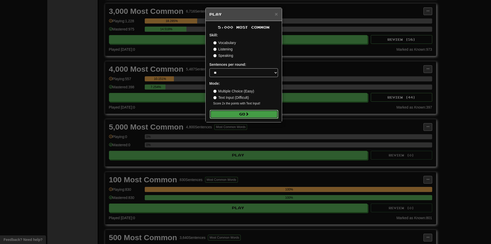
click at [227, 112] on button "Go" at bounding box center [244, 114] width 68 height 9
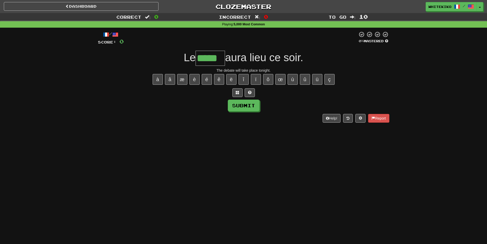
type input "*****"
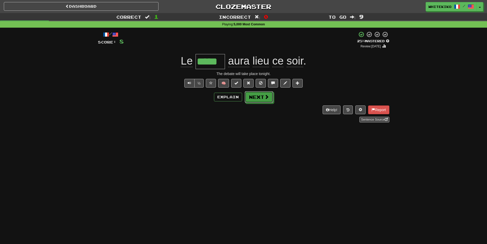
click at [261, 100] on button "Next" at bounding box center [259, 97] width 29 height 12
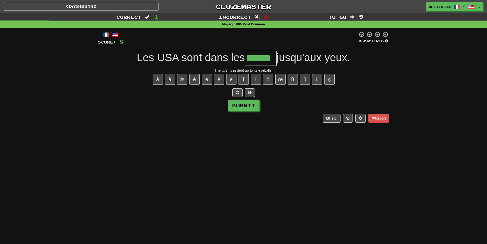
type input "******"
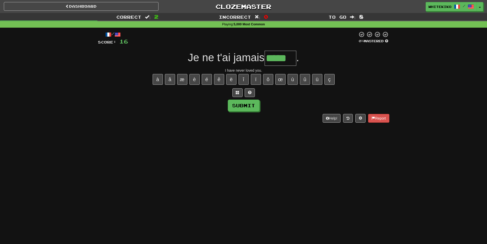
type input "*****"
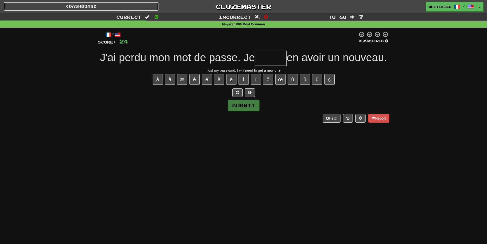
click at [141, 6] on link "Dashboard" at bounding box center [81, 6] width 155 height 9
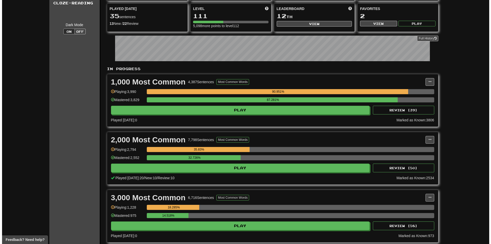
scroll to position [153, 0]
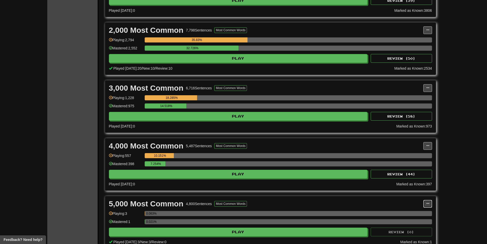
click at [429, 201] on button at bounding box center [427, 204] width 9 height 8
click at [423, 211] on link "Manage Sentences" at bounding box center [404, 212] width 53 height 7
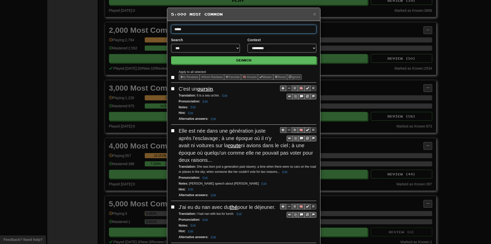
type input "*****"
click at [171, 56] on button "Search" at bounding box center [243, 60] width 145 height 8
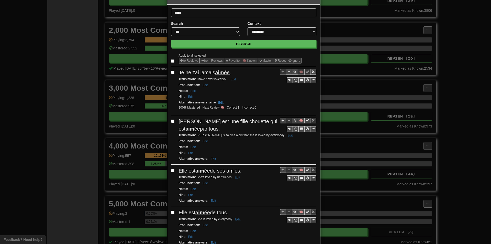
scroll to position [51, 0]
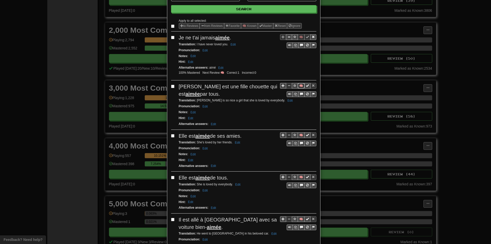
click at [298, 84] on button "🧠" at bounding box center [300, 86] width 7 height 6
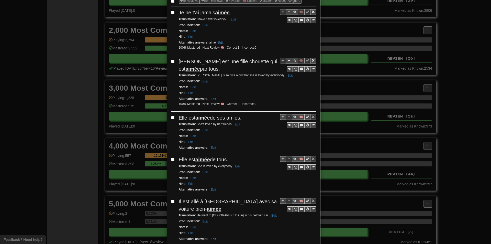
scroll to position [77, 0]
click at [297, 118] on button "🧠" at bounding box center [300, 116] width 7 height 6
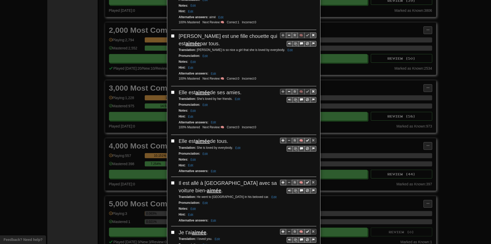
scroll to position [102, 0]
click at [297, 139] on button "🧠" at bounding box center [300, 140] width 7 height 6
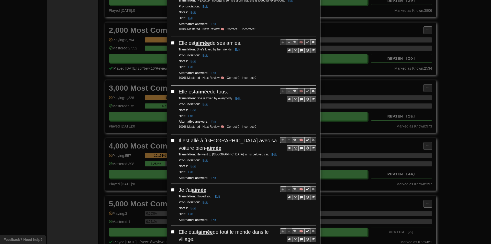
scroll to position [153, 0]
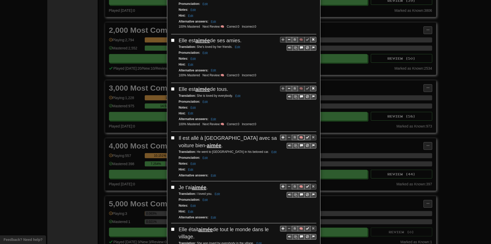
click at [297, 136] on button "🧠" at bounding box center [300, 137] width 7 height 6
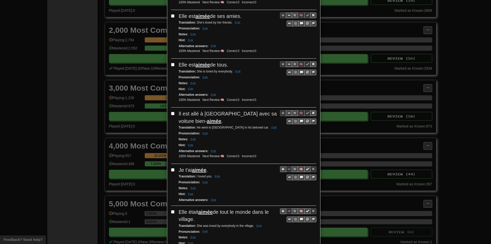
scroll to position [179, 0]
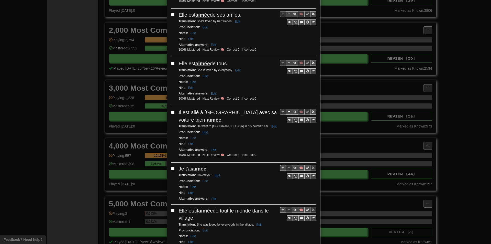
drag, startPoint x: 118, startPoint y: 185, endPoint x: 83, endPoint y: 216, distance: 46.7
click at [118, 185] on div "**********" at bounding box center [245, 122] width 491 height 244
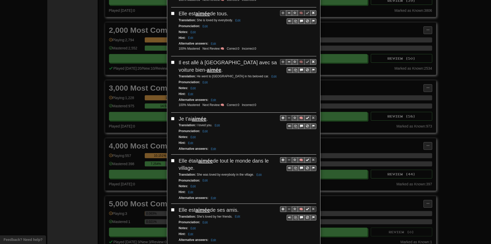
scroll to position [230, 0]
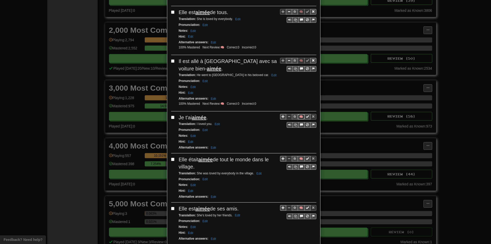
drag, startPoint x: 301, startPoint y: 116, endPoint x: 290, endPoint y: 118, distance: 10.3
click at [301, 117] on button "🧠" at bounding box center [300, 117] width 7 height 6
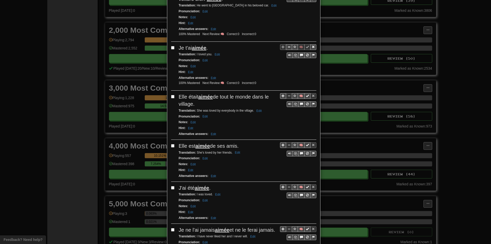
scroll to position [307, 0]
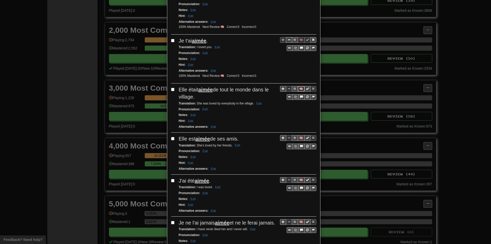
click at [298, 87] on button "🧠" at bounding box center [300, 89] width 7 height 6
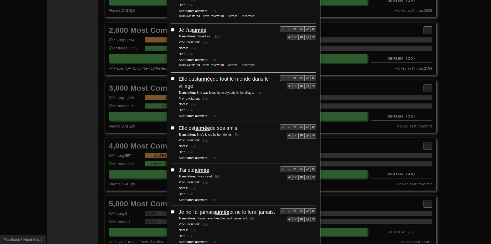
scroll to position [332, 0]
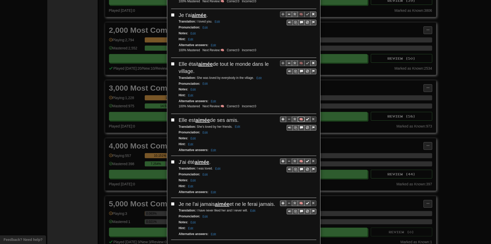
click at [298, 120] on button "🧠" at bounding box center [300, 119] width 7 height 6
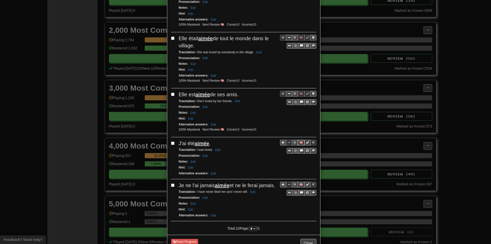
click at [300, 143] on button "🧠" at bounding box center [300, 143] width 7 height 6
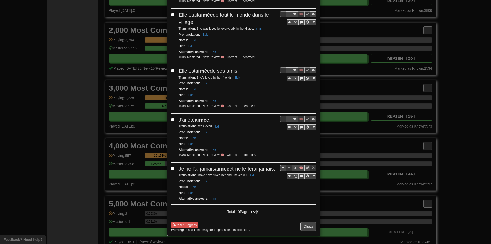
scroll to position [389, 0]
click at [297, 165] on button "🧠" at bounding box center [300, 168] width 7 height 6
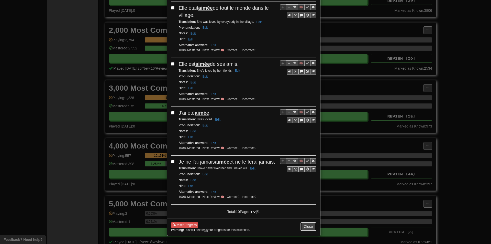
click at [304, 229] on button "Close" at bounding box center [308, 226] width 16 height 9
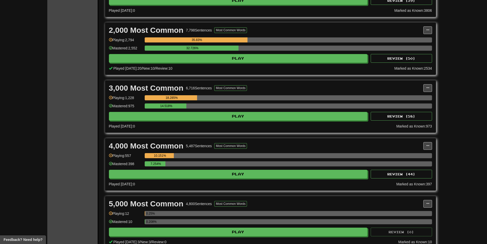
click at [164, 226] on div "0.208%" at bounding box center [288, 223] width 287 height 8
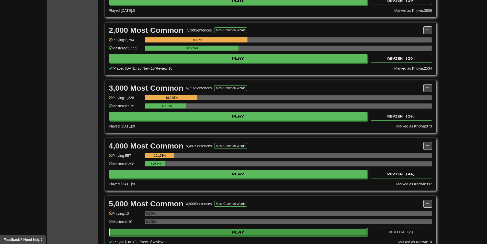
click at [165, 228] on button "Play" at bounding box center [238, 231] width 259 height 9
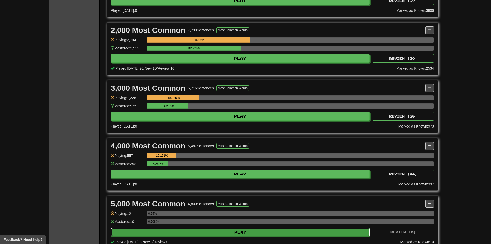
select select "**"
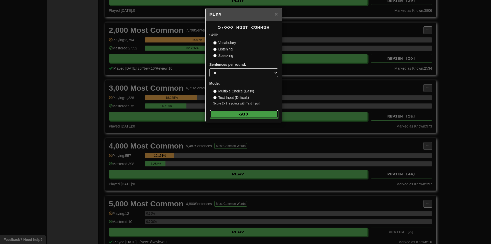
click at [227, 111] on button "Go" at bounding box center [244, 114] width 68 height 9
click at [227, 112] on button "Go" at bounding box center [244, 114] width 68 height 9
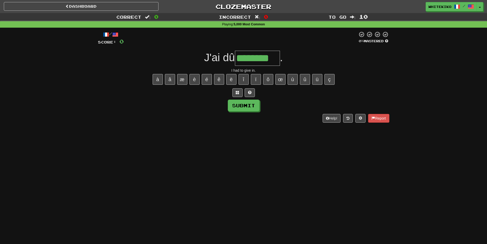
scroll to position [0, 14]
type input "********"
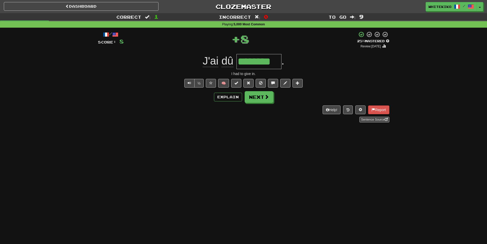
scroll to position [0, 0]
